Goal: Transaction & Acquisition: Purchase product/service

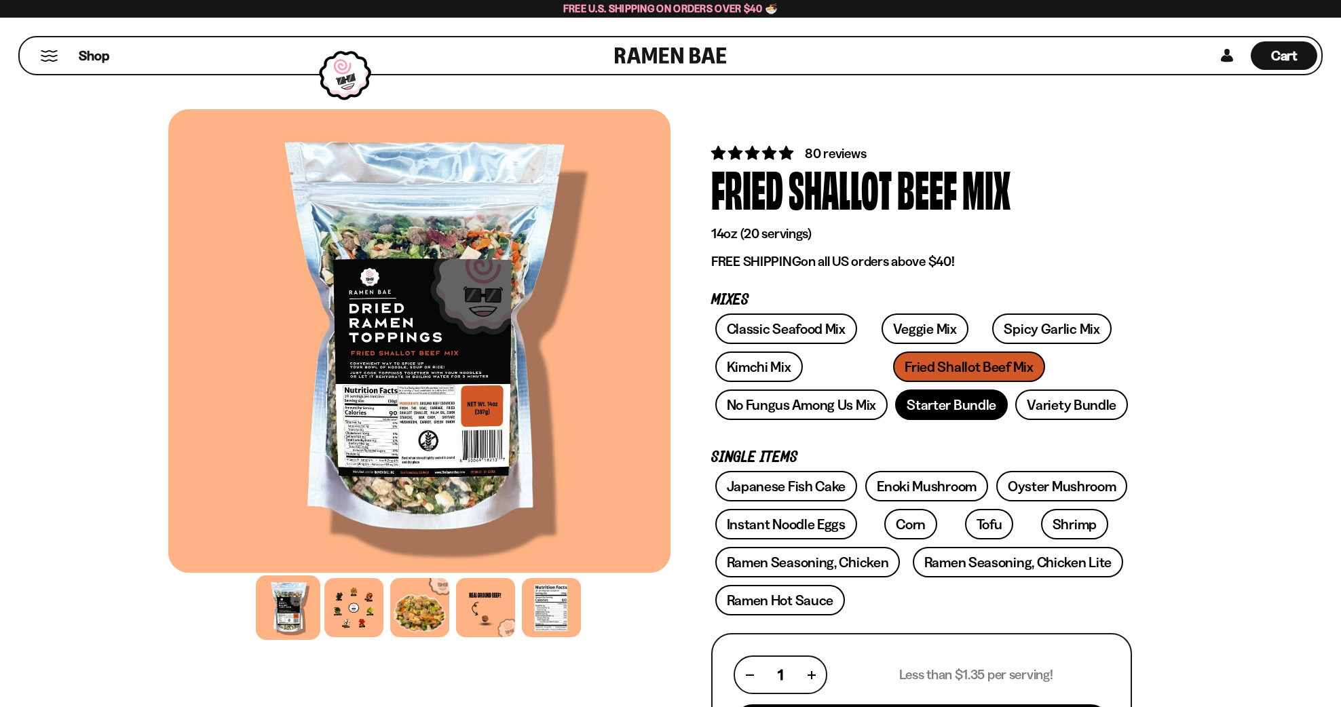
click at [895, 420] on link "Starter Bundle" at bounding box center [951, 404] width 113 height 31
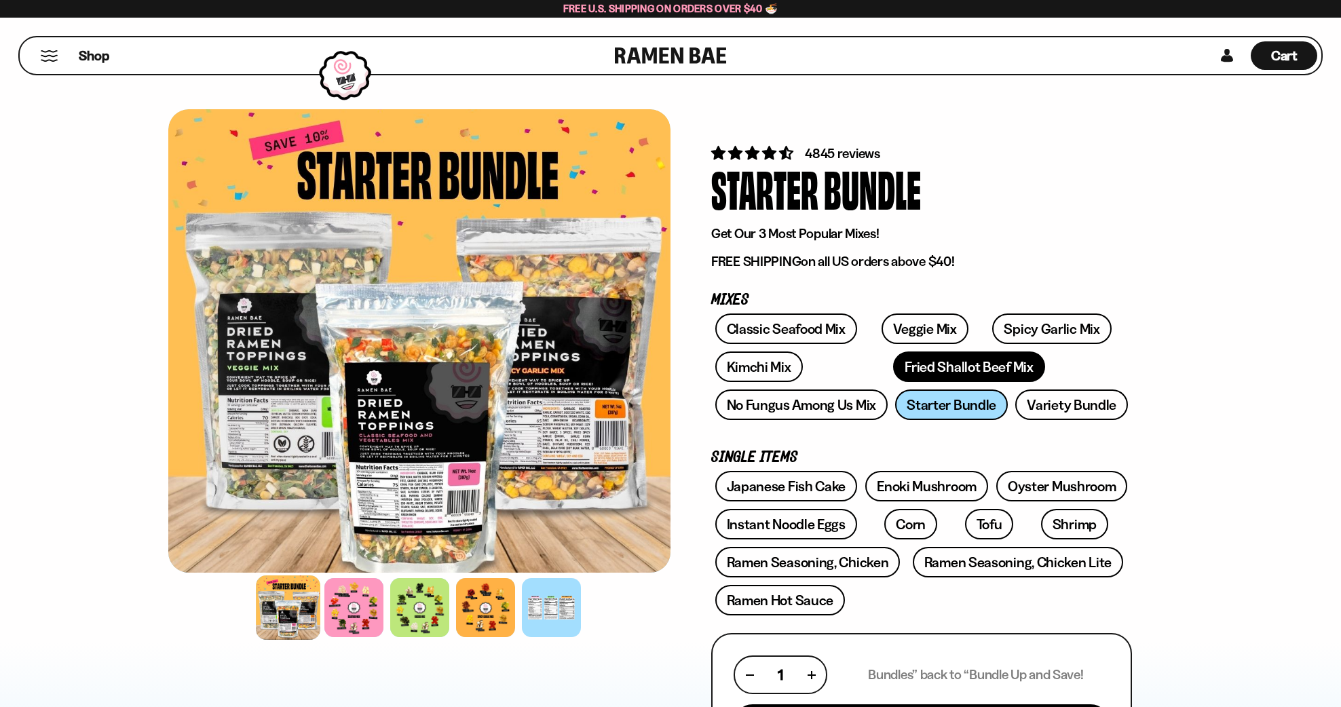
click at [953, 382] on link "Fried Shallot Beef Mix" at bounding box center [968, 366] width 151 height 31
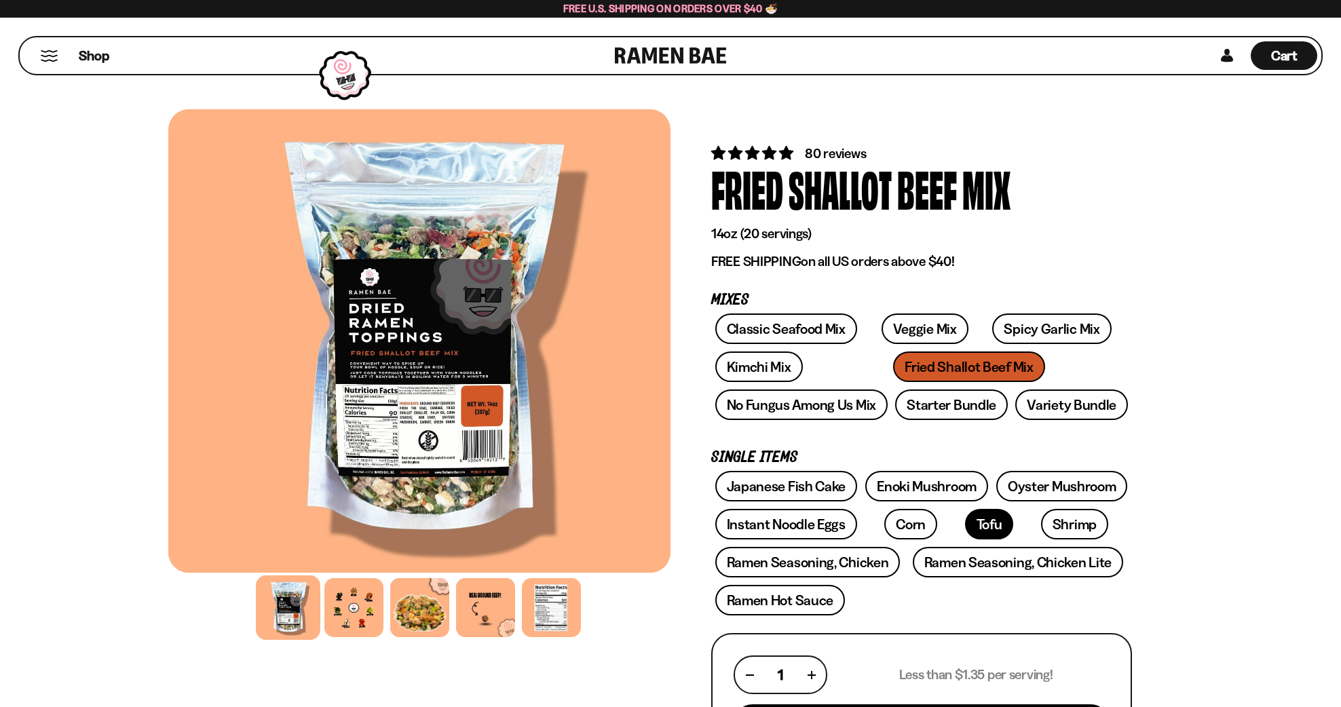
click at [1014, 539] on link "Tofu" at bounding box center [989, 524] width 49 height 31
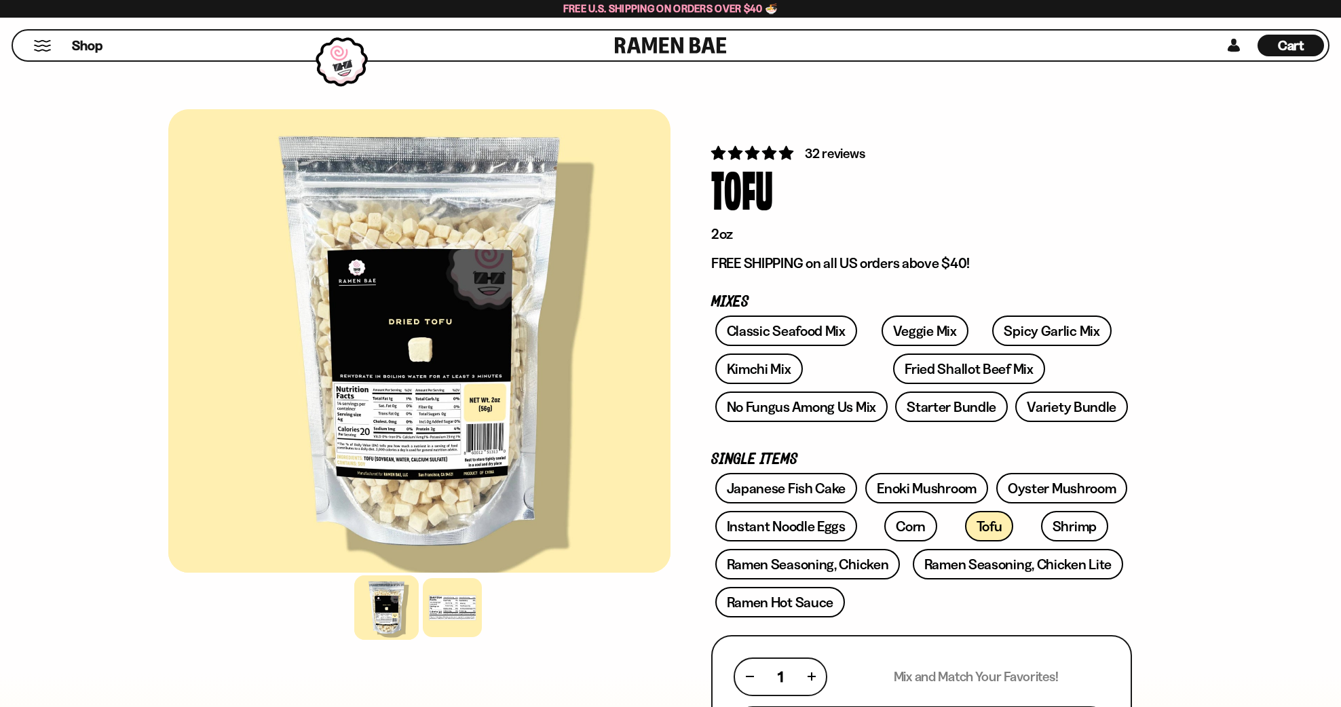
scroll to position [241, 0]
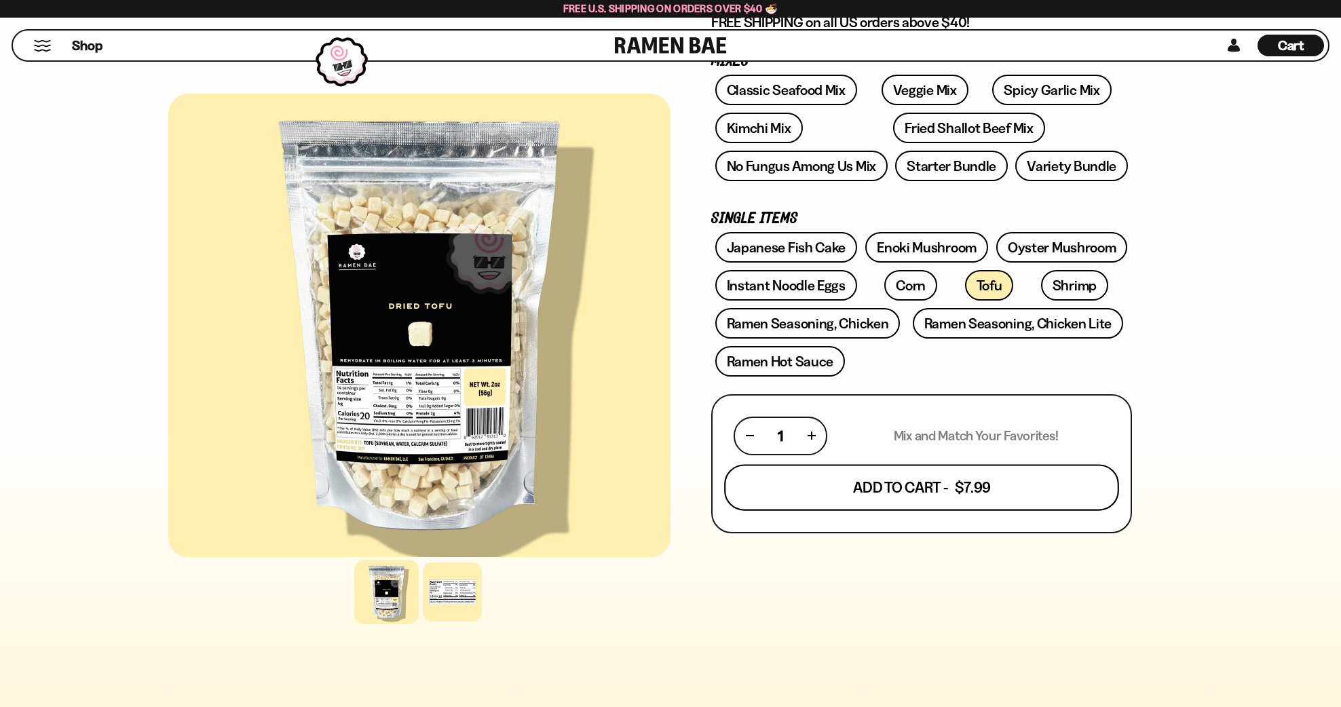
click at [1001, 510] on button "Add To Cart - $7.99" at bounding box center [921, 487] width 395 height 46
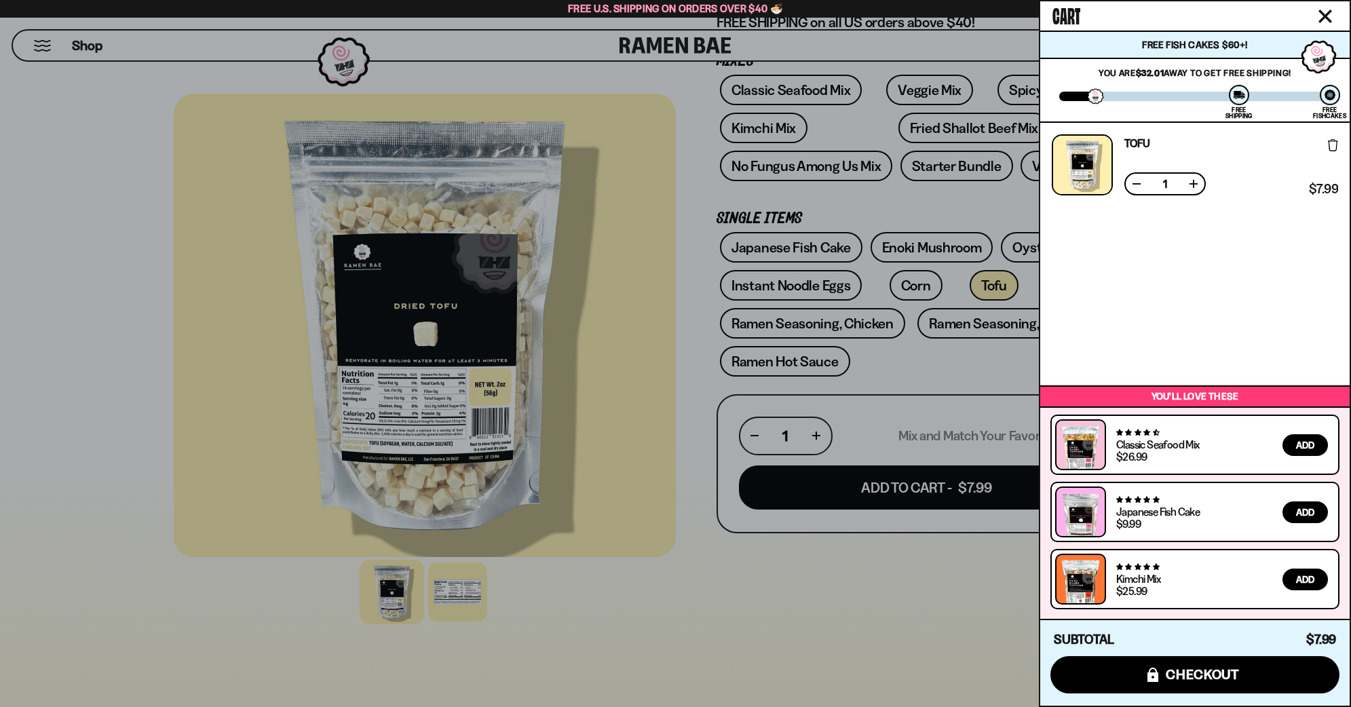
click at [716, 292] on div at bounding box center [675, 353] width 1351 height 707
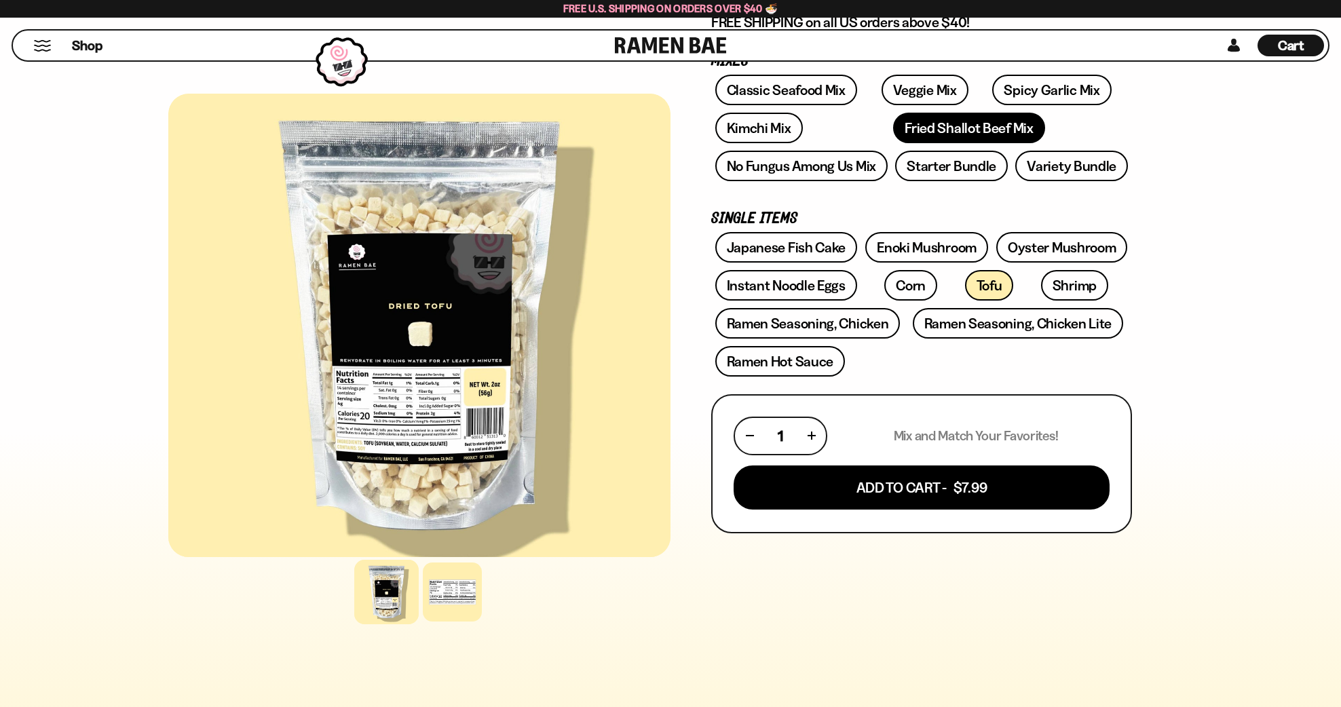
click at [1023, 143] on link "Fried Shallot Beef Mix" at bounding box center [968, 128] width 151 height 31
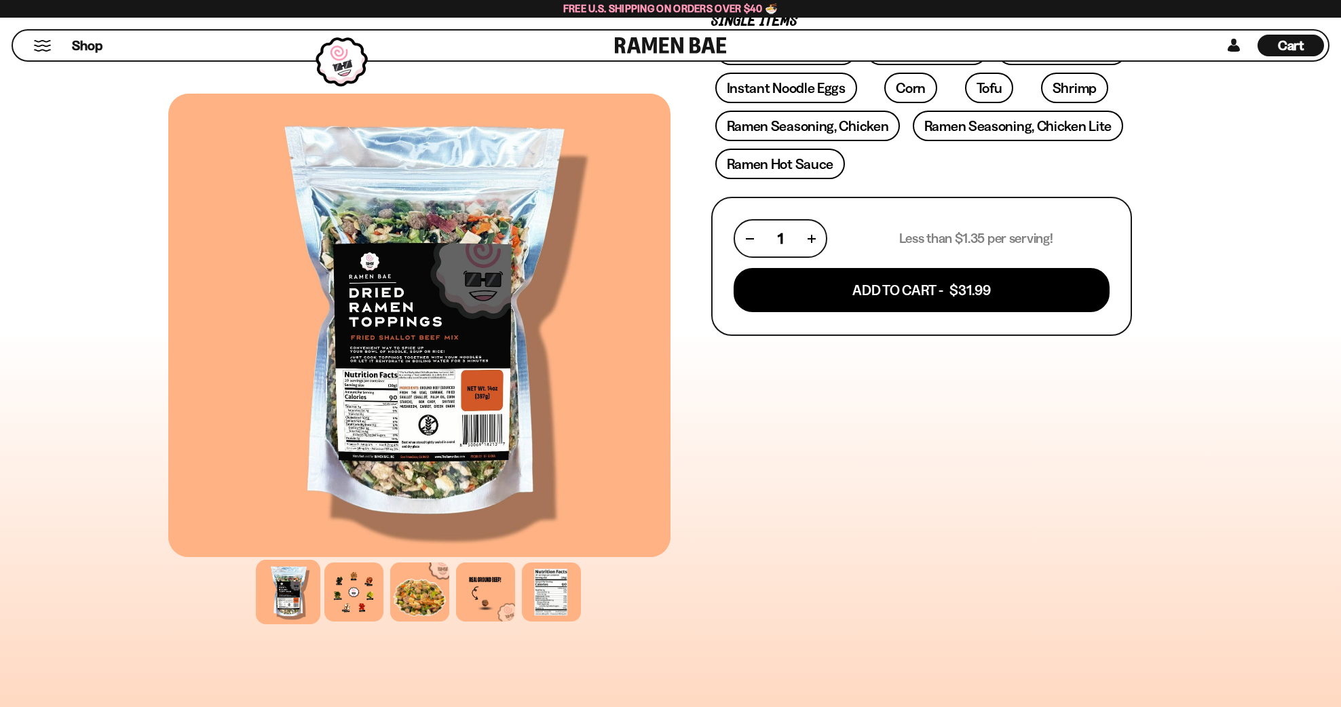
scroll to position [492, 0]
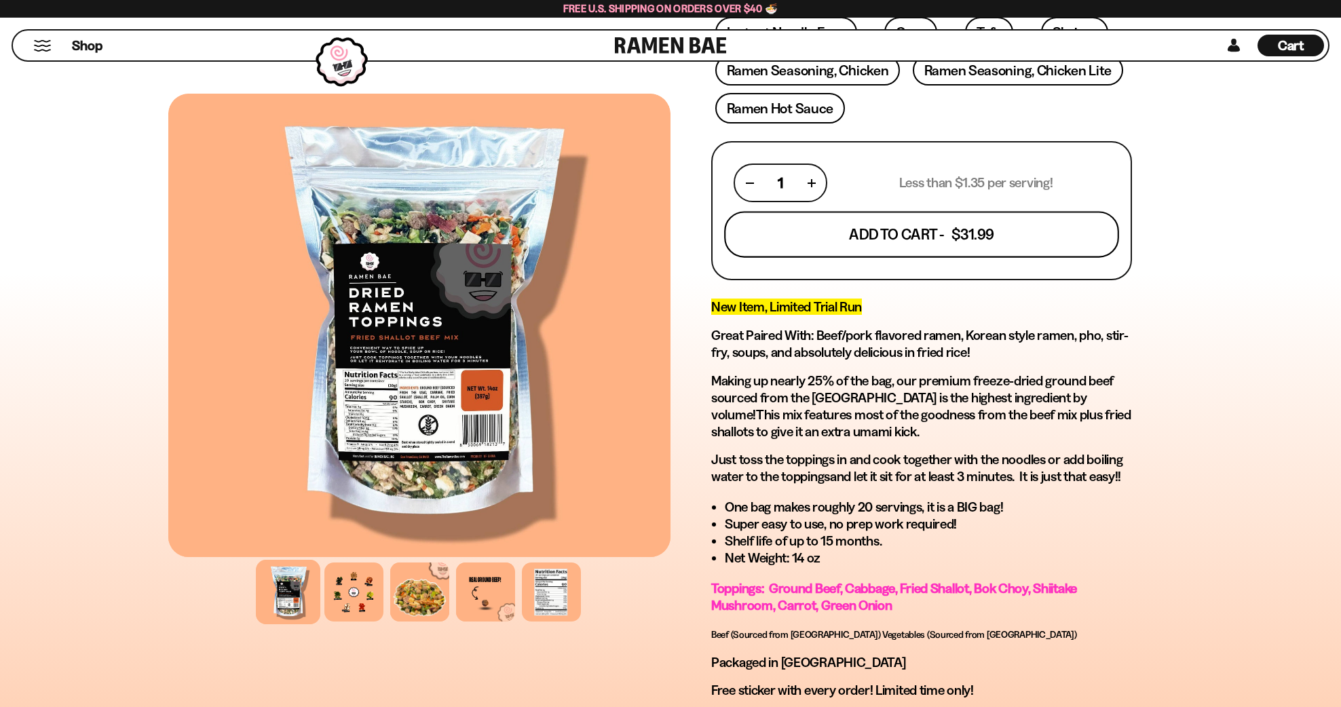
click at [1044, 258] on button "Add To Cart - $31.99" at bounding box center [921, 235] width 395 height 46
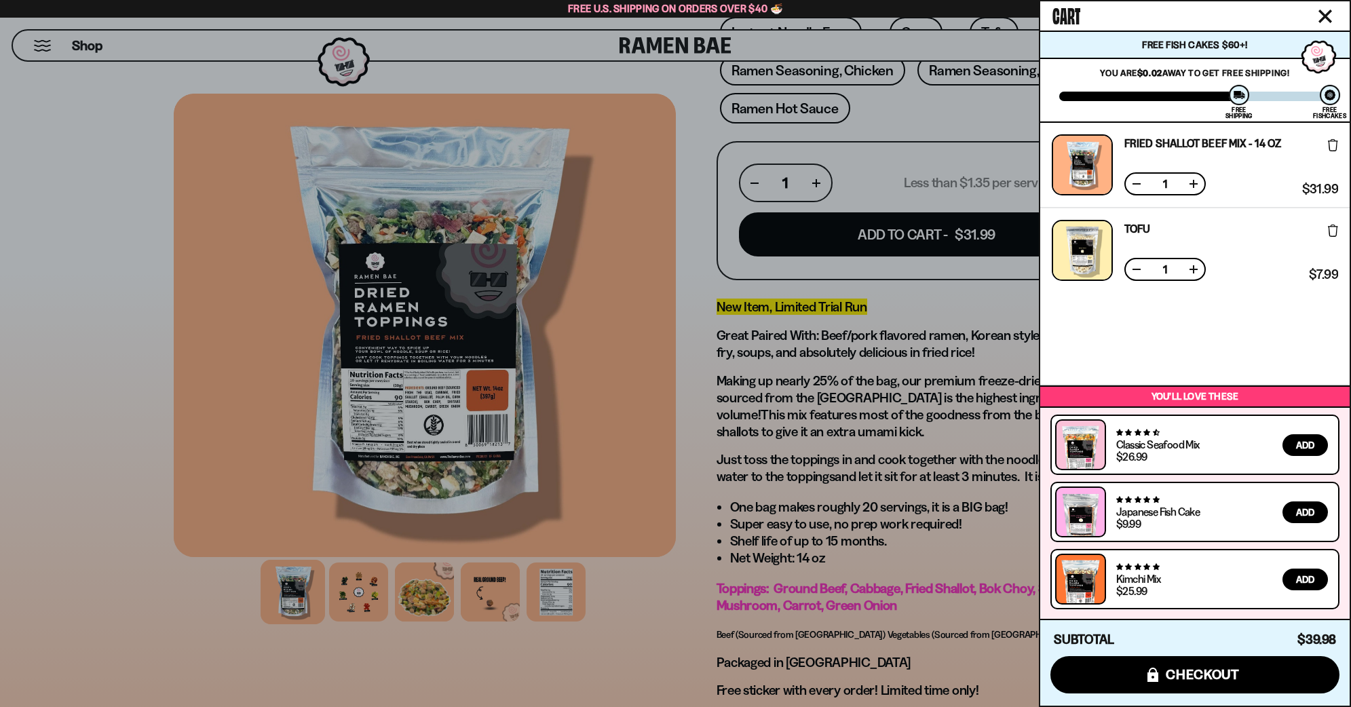
click at [771, 506] on div at bounding box center [675, 353] width 1351 height 707
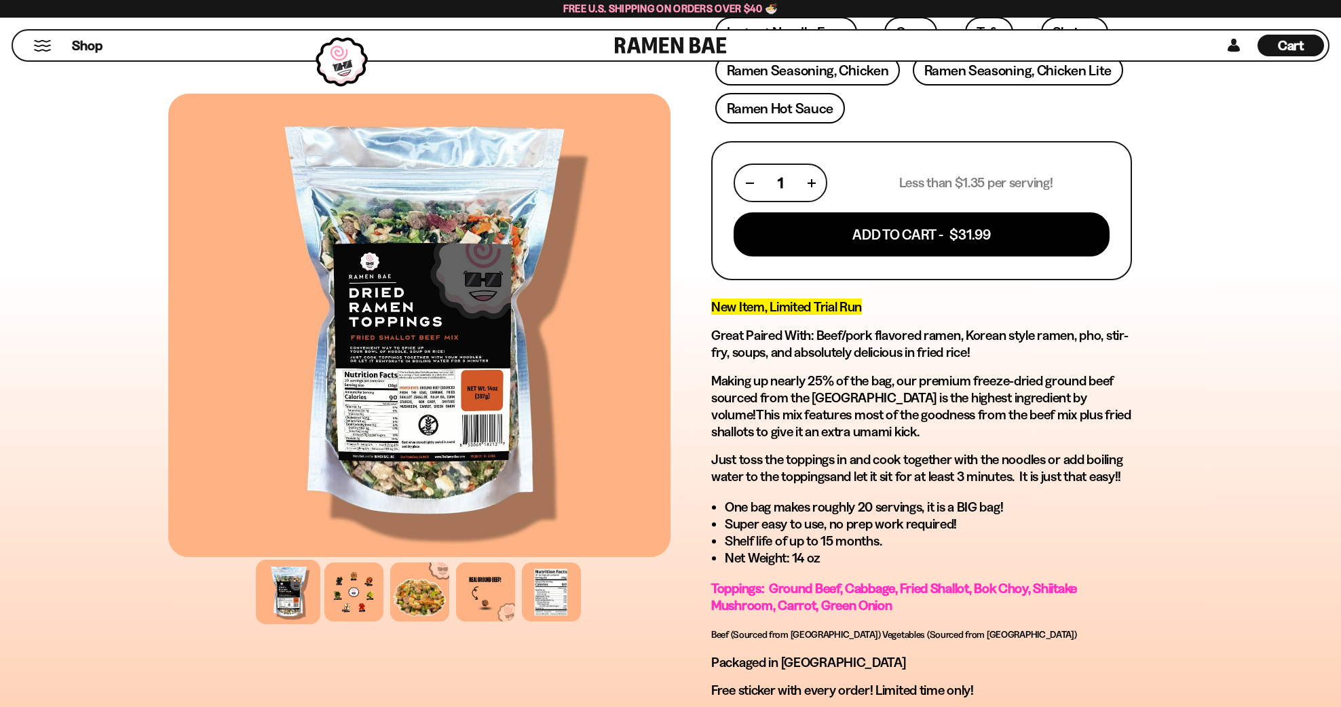
click at [1213, 194] on div "FADCB6FD-DFAB-4417-9F21-029242090B77 FADCB6FD-DFAB-4417-9F21-029242090B77 80 re…" at bounding box center [671, 279] width 1086 height 1325
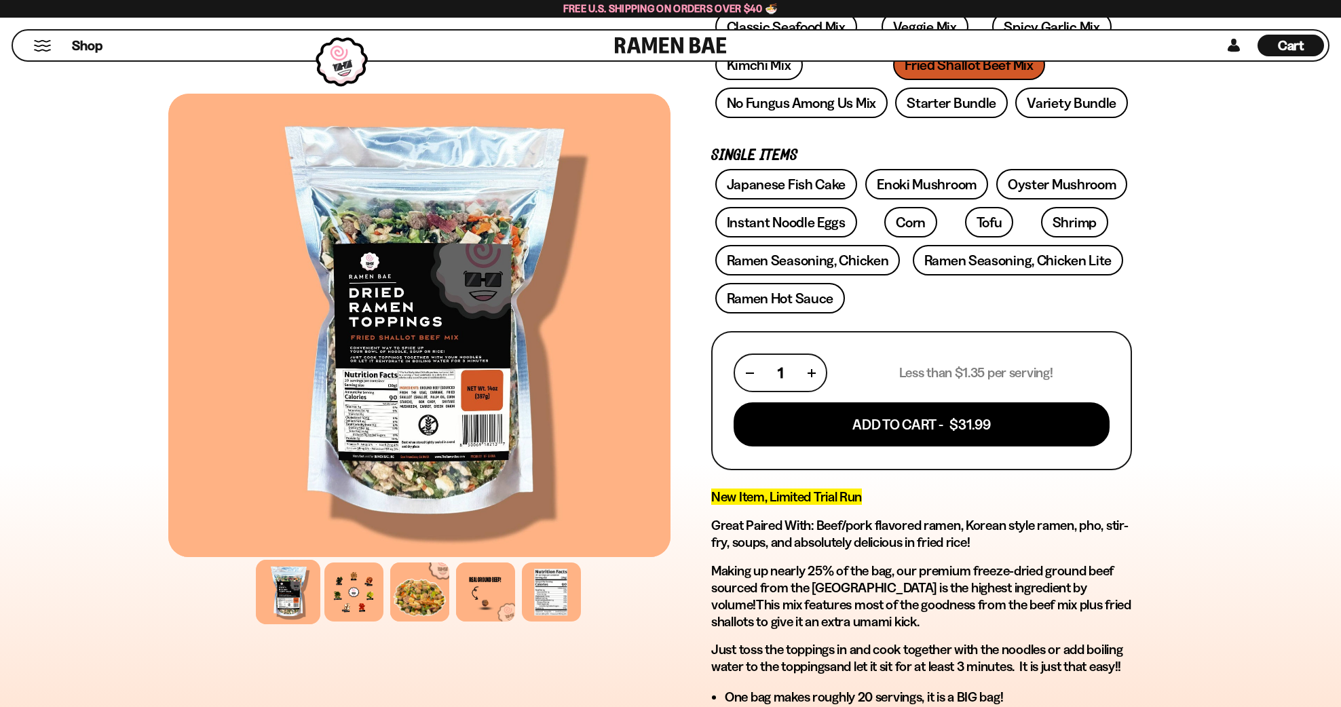
scroll to position [275, 0]
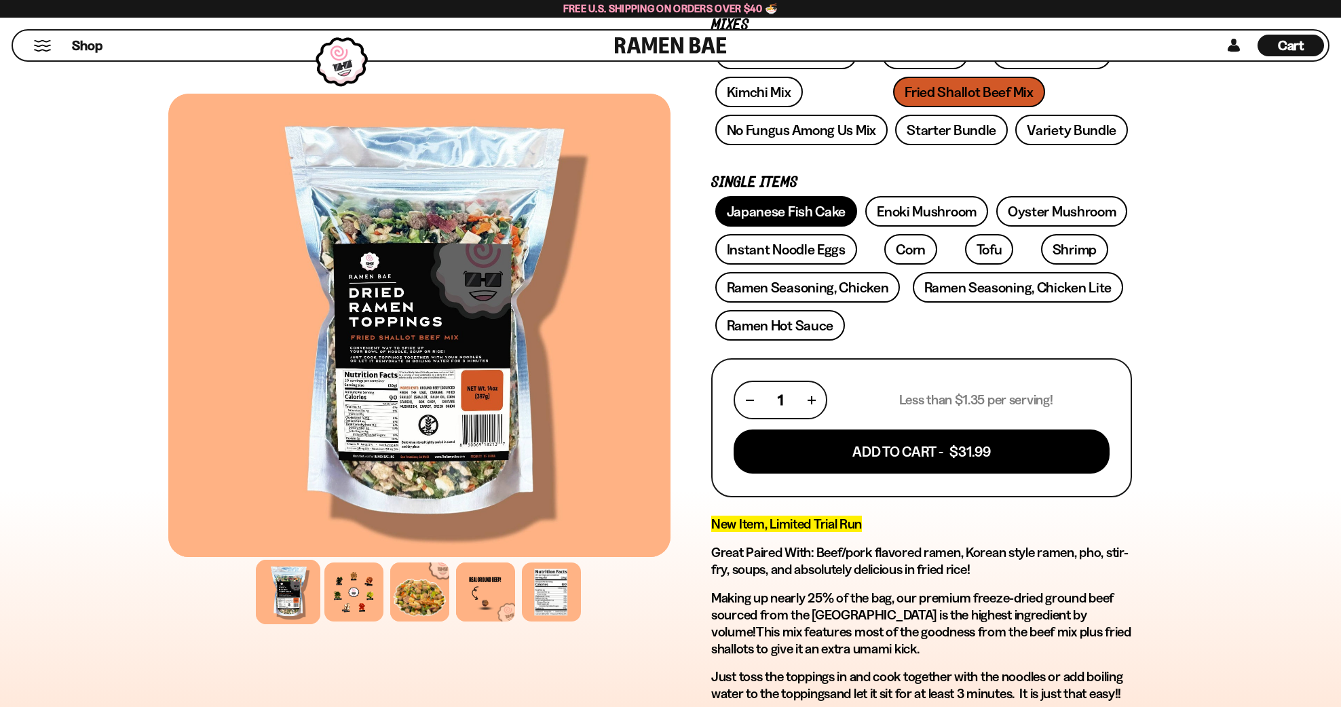
click at [858, 227] on link "Japanese Fish Cake" at bounding box center [786, 211] width 142 height 31
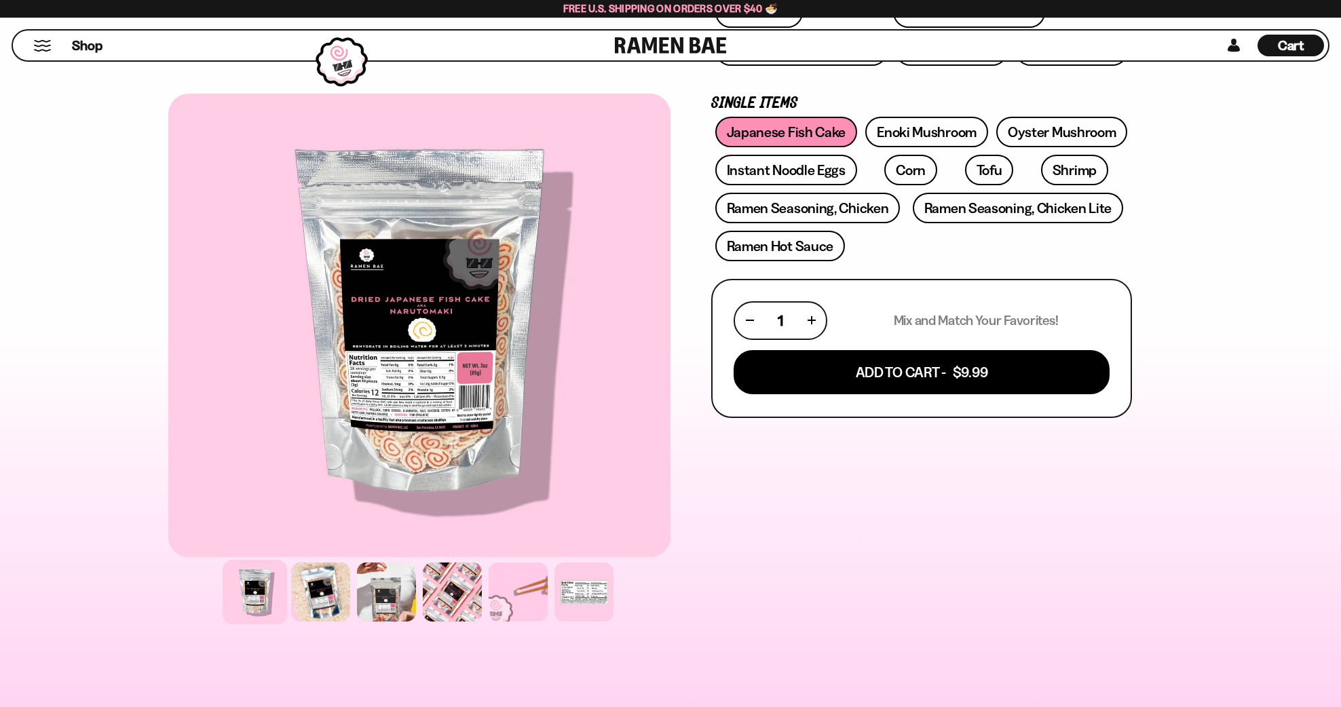
scroll to position [467, 0]
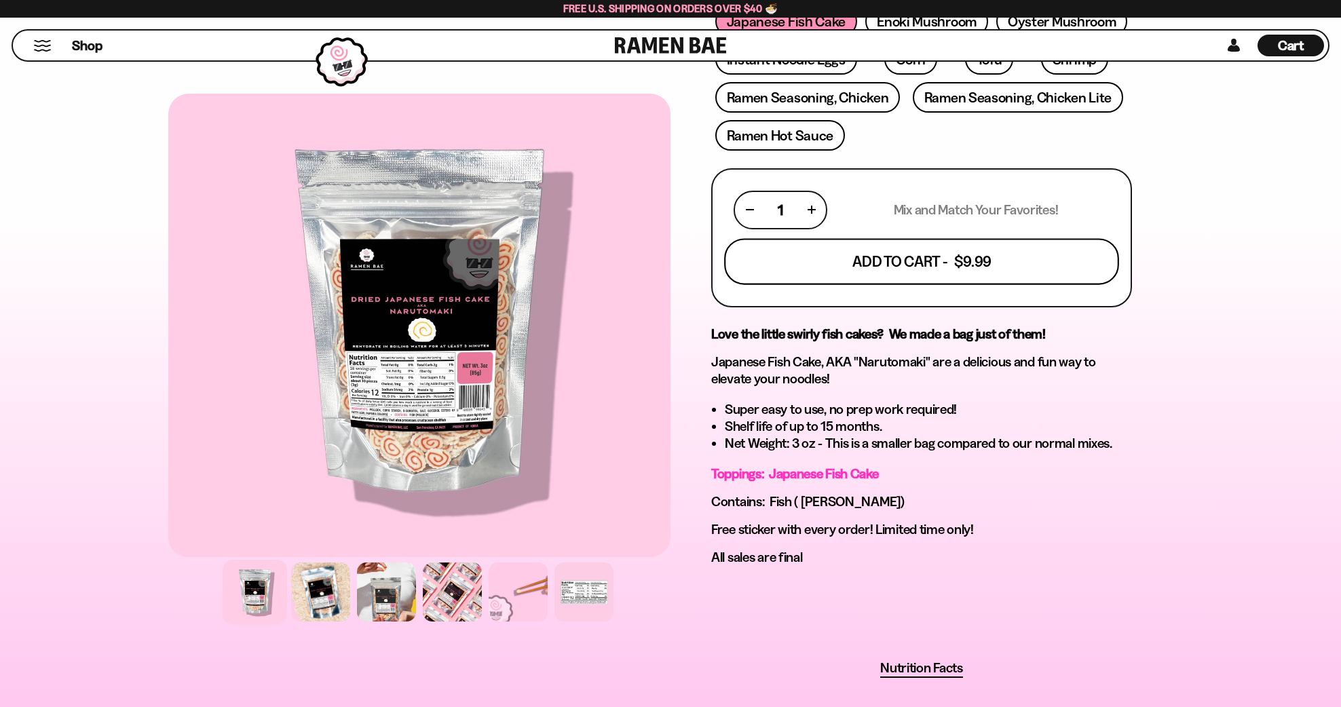
click at [989, 284] on button "Add To Cart - $9.99" at bounding box center [921, 261] width 395 height 46
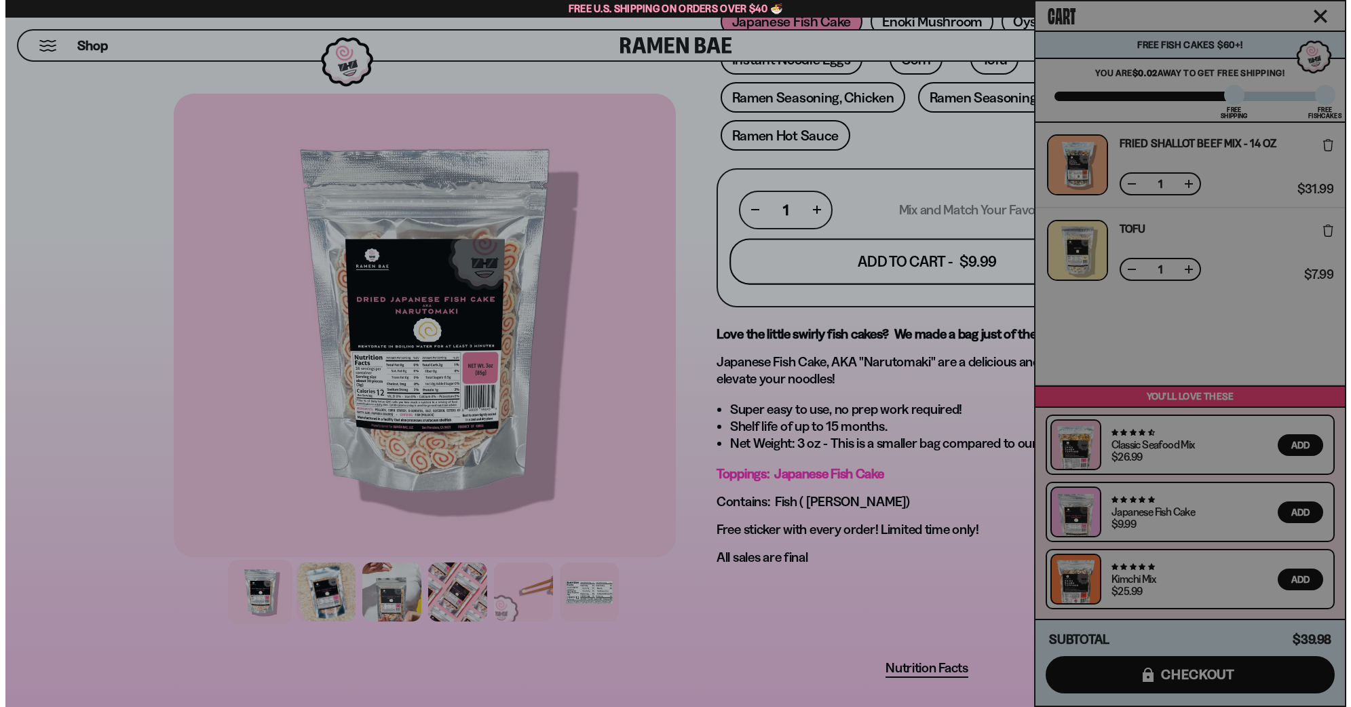
scroll to position [467, 0]
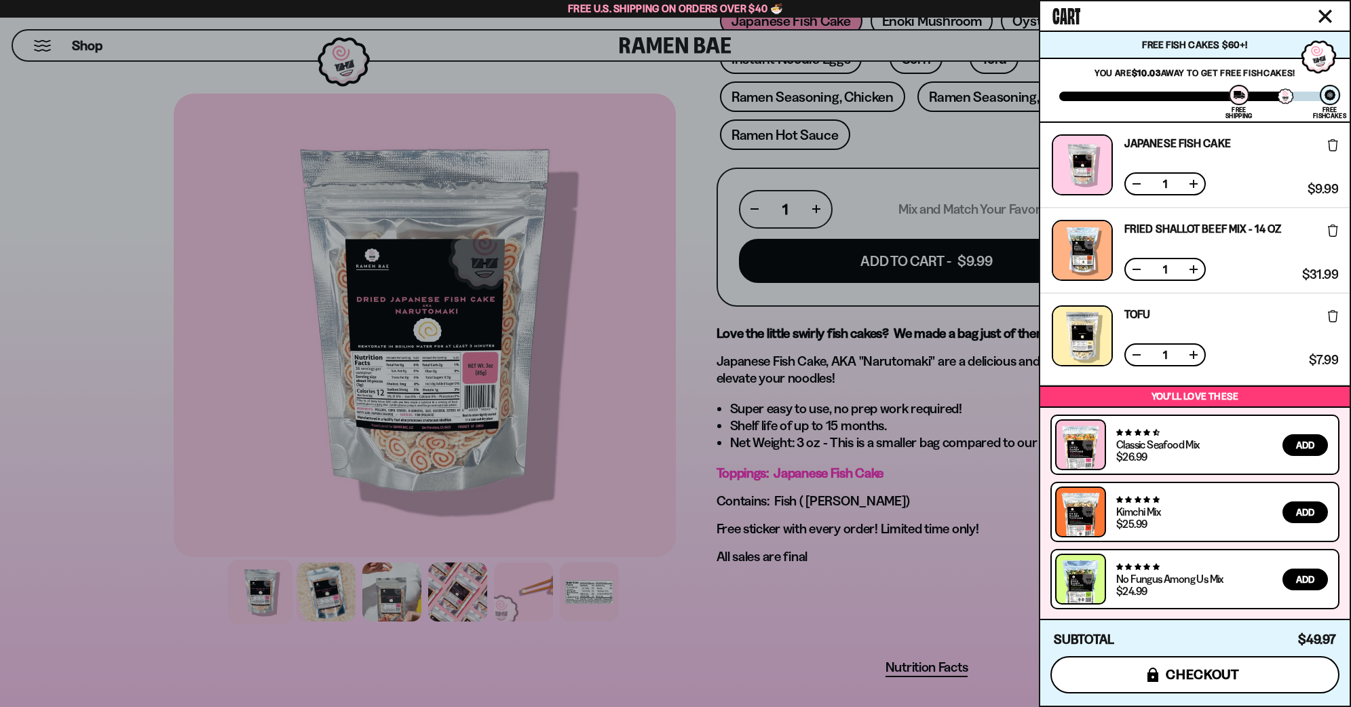
click at [1050, 656] on button "icons8-lock checkout" at bounding box center [1194, 674] width 289 height 37
